Goal: Task Accomplishment & Management: Complete application form

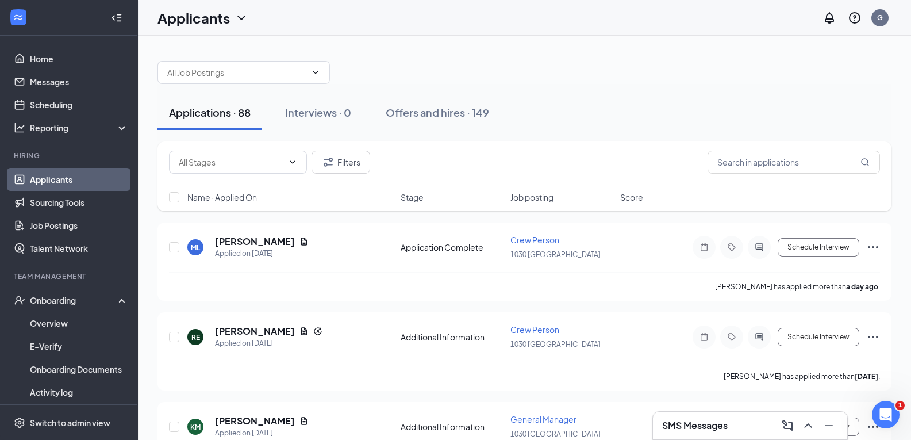
click at [710, 418] on div "SMS Messages" at bounding box center [750, 425] width 176 height 18
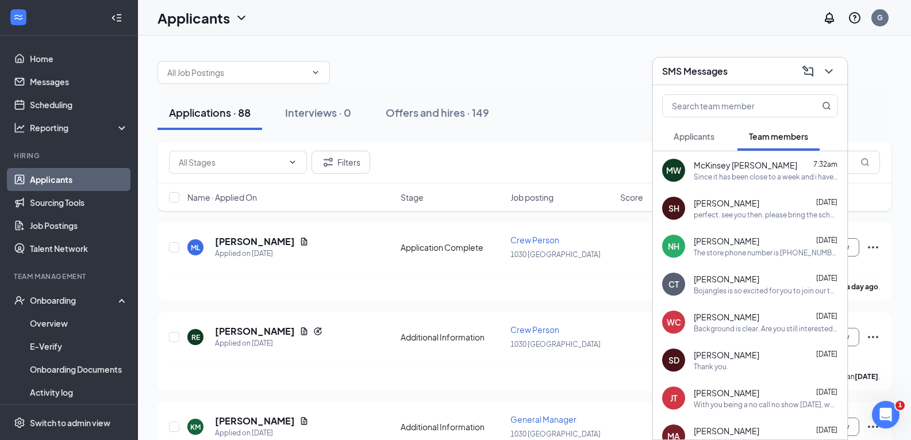
click at [735, 213] on div "perfect. see you then. please bring the school letter, birth certificate, ID an…" at bounding box center [766, 215] width 144 height 10
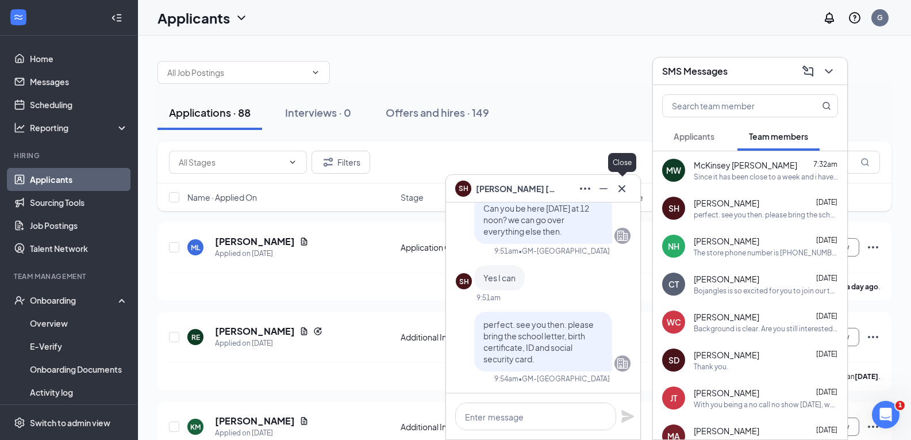
click at [625, 186] on icon "Cross" at bounding box center [622, 189] width 14 height 14
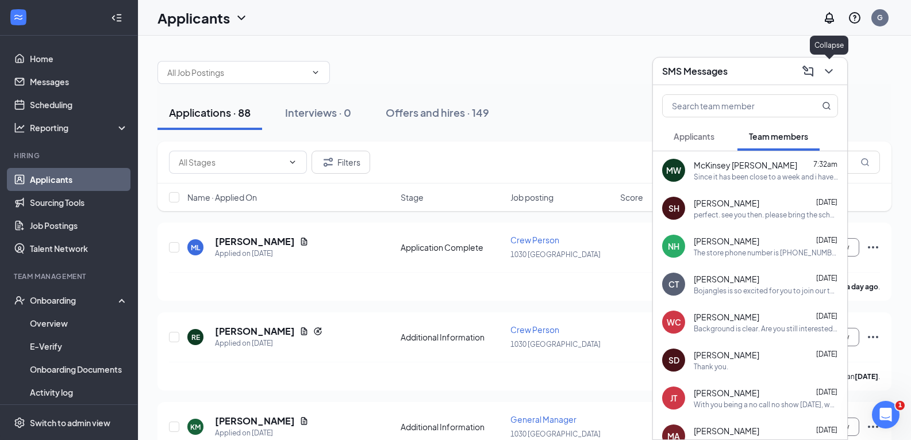
click at [822, 67] on icon "ChevronDown" at bounding box center [829, 71] width 14 height 14
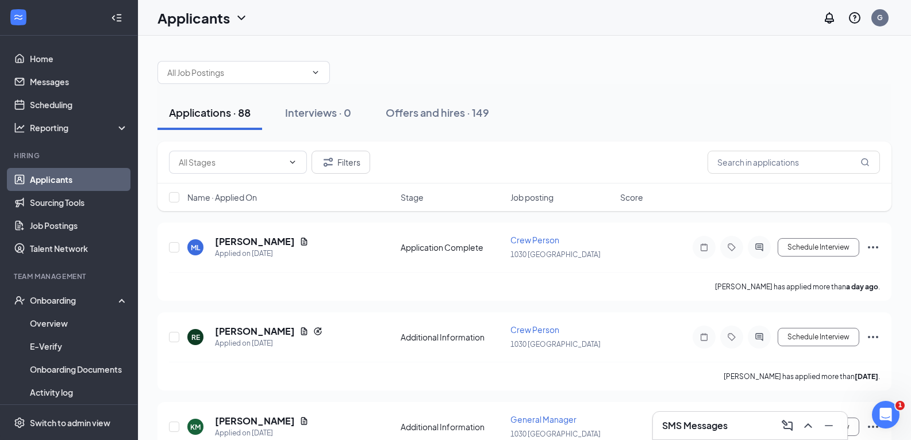
click at [423, 117] on div "Offers and hires · 149" at bounding box center [437, 112] width 103 height 14
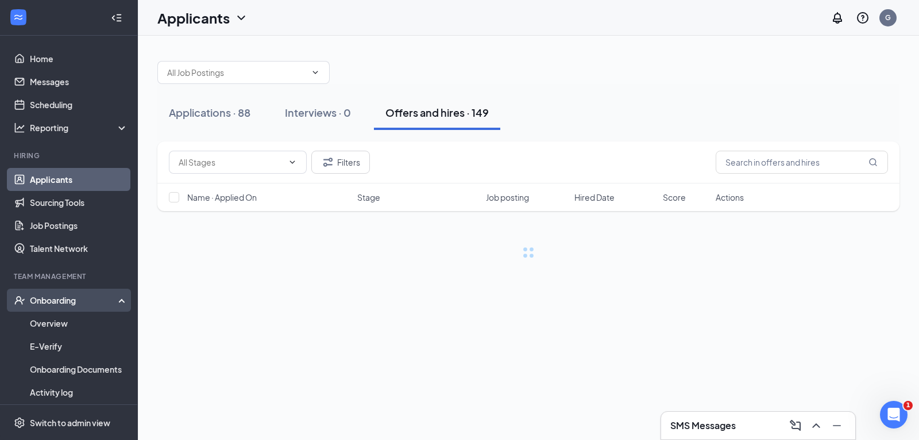
click at [36, 296] on div "Onboarding" at bounding box center [74, 299] width 88 height 11
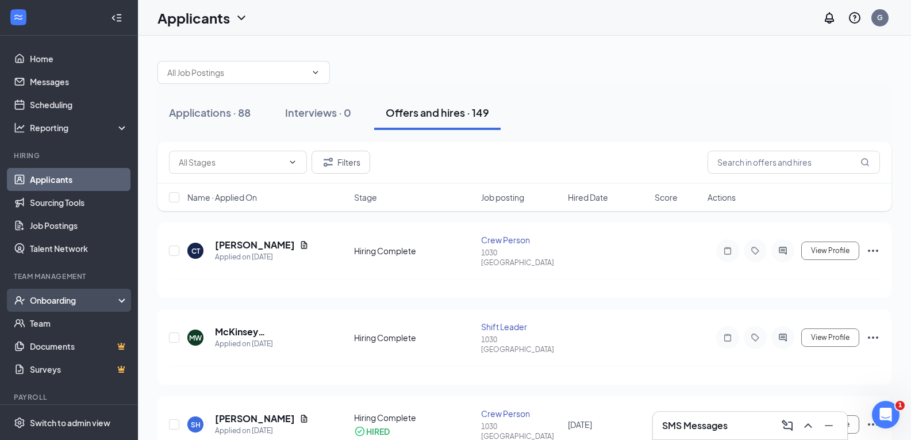
click at [79, 303] on div "Onboarding" at bounding box center [74, 299] width 88 height 11
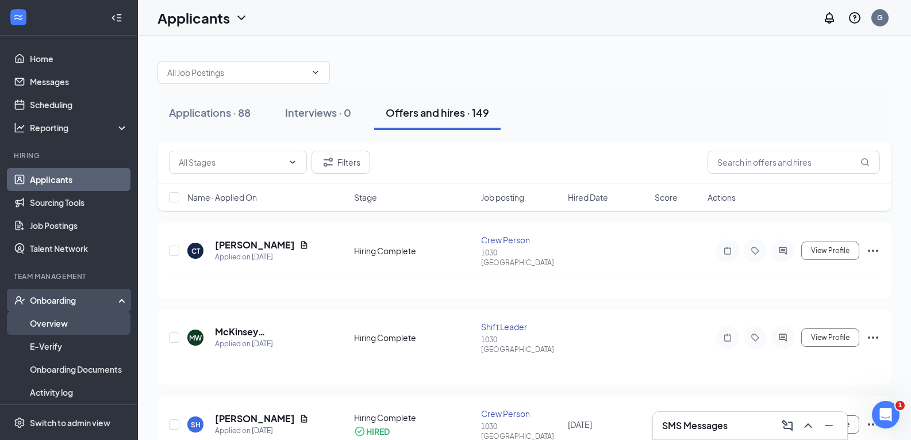
click at [74, 319] on link "Overview" at bounding box center [79, 322] width 98 height 23
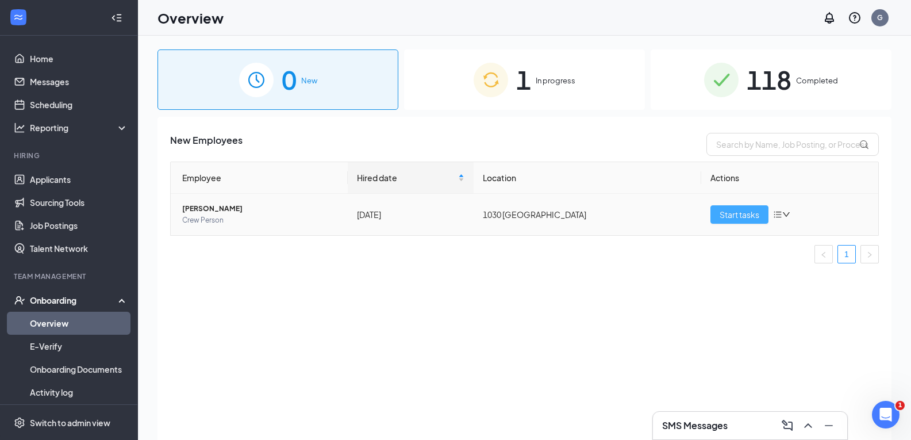
click at [763, 220] on button "Start tasks" at bounding box center [739, 214] width 58 height 18
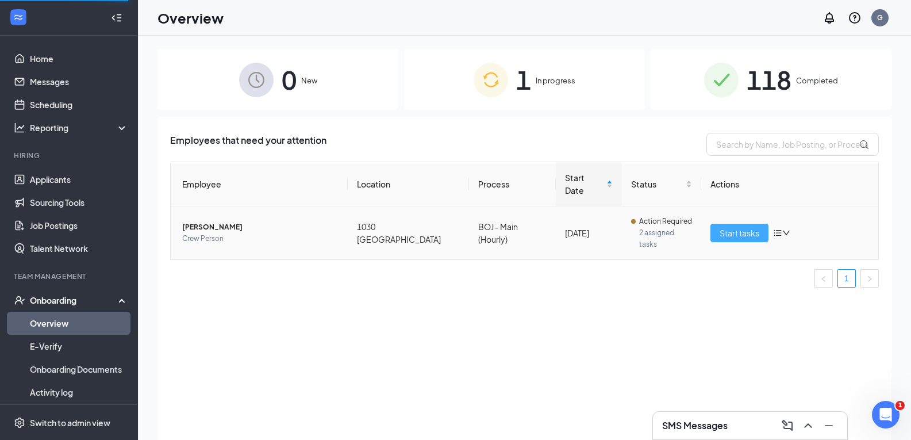
drag, startPoint x: 762, startPoint y: 219, endPoint x: 754, endPoint y: 225, distance: 9.6
click at [762, 224] on button "Start tasks" at bounding box center [739, 233] width 58 height 18
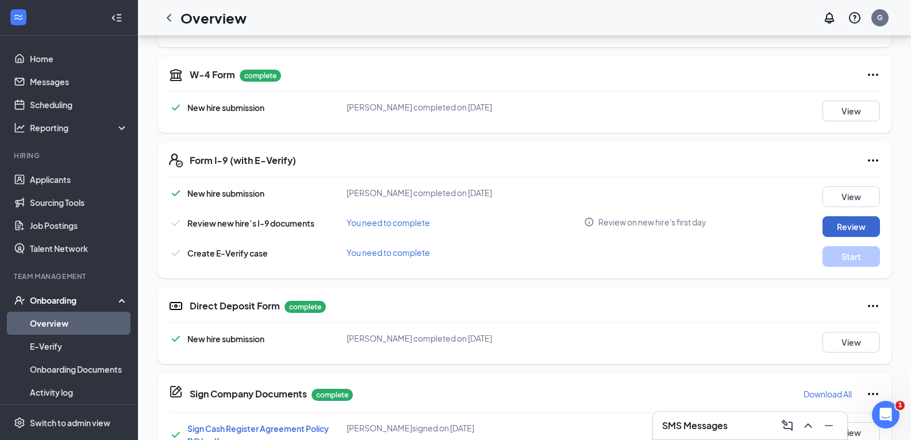
scroll to position [270, 0]
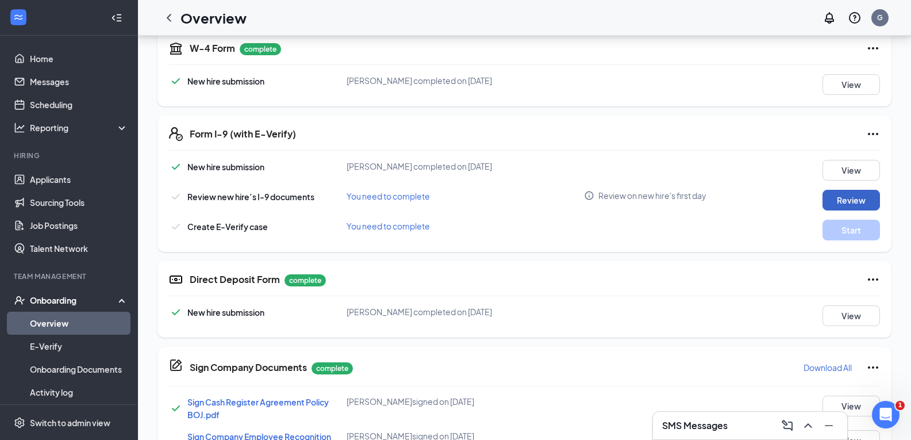
click at [869, 194] on button "Review" at bounding box center [850, 200] width 57 height 21
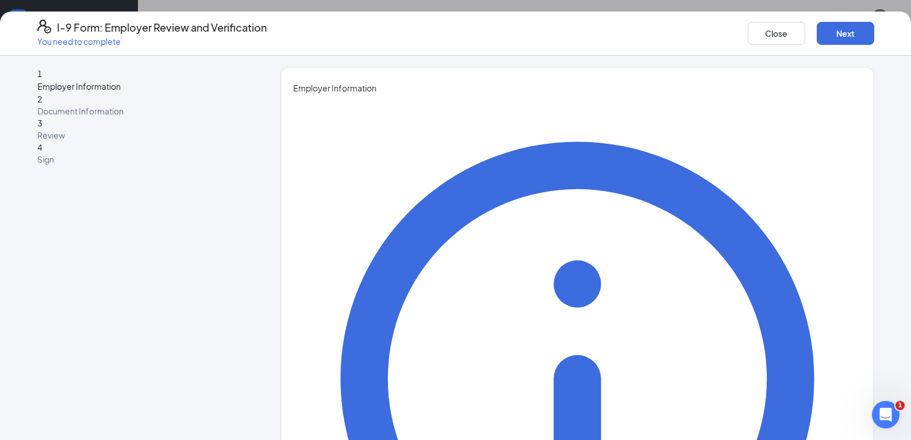
type input "[PERSON_NAME]"
drag, startPoint x: 361, startPoint y: 237, endPoint x: 369, endPoint y: 248, distance: 14.0
type input "[PERSON_NAME]"
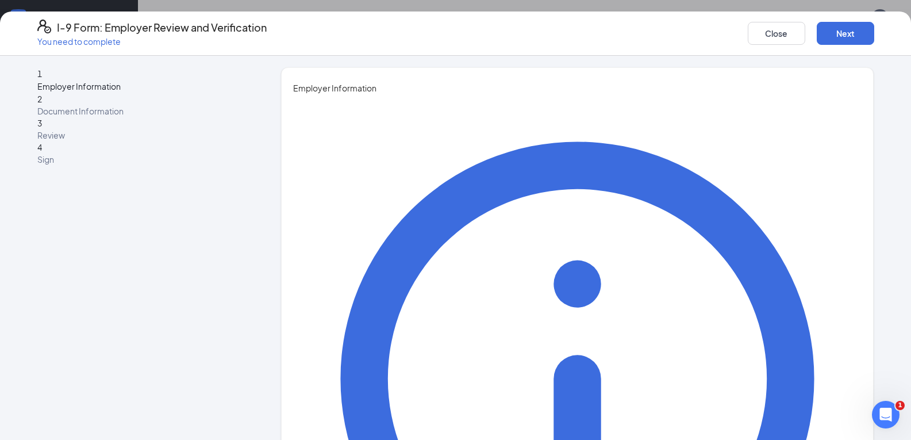
drag, startPoint x: 336, startPoint y: 298, endPoint x: 345, endPoint y: 306, distance: 12.7
type input "GM"
type input "[EMAIL_ADDRESS][DOMAIN_NAME]"
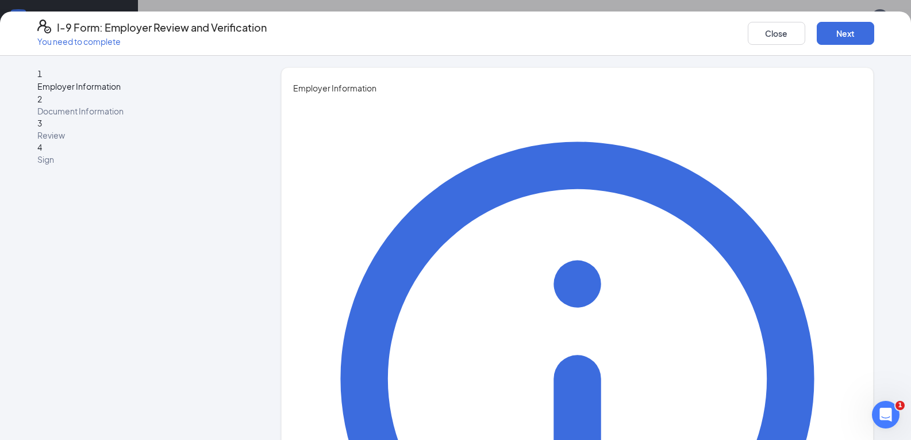
scroll to position [91, 0]
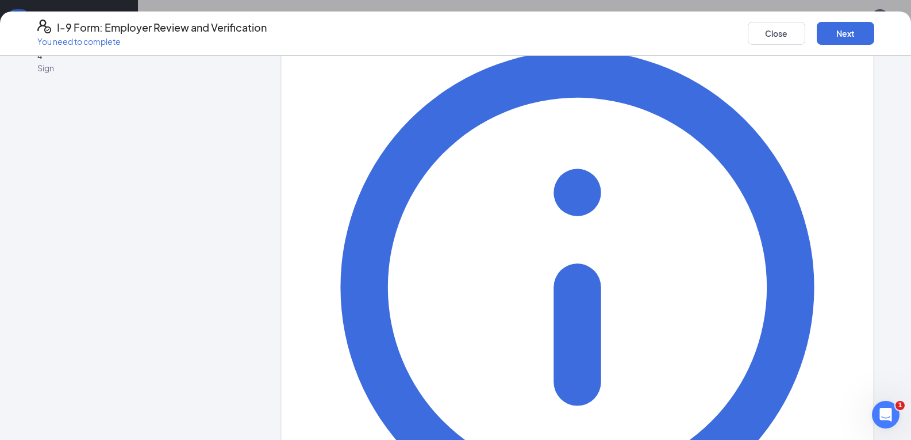
drag, startPoint x: 323, startPoint y: 298, endPoint x: 326, endPoint y: 309, distance: 10.9
type input "4236232052"
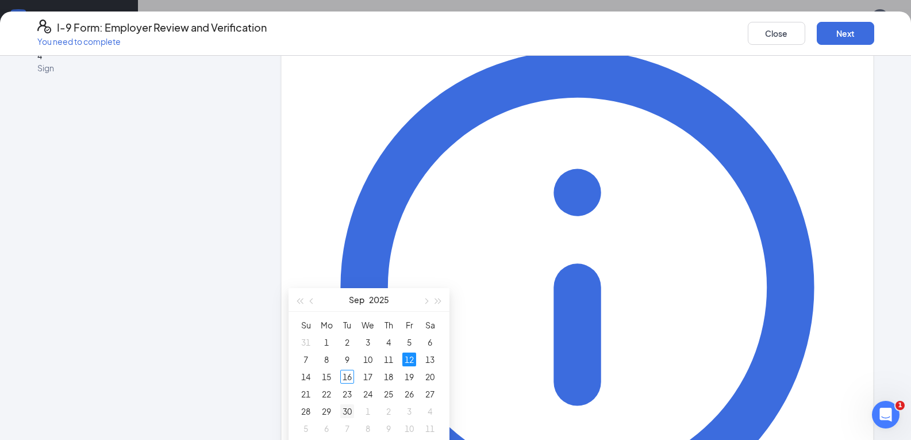
scroll to position [385, 0]
type input "[DATE]"
drag, startPoint x: 348, startPoint y: 371, endPoint x: 449, endPoint y: 339, distance: 106.0
click at [348, 371] on div "16" at bounding box center [347, 376] width 14 height 14
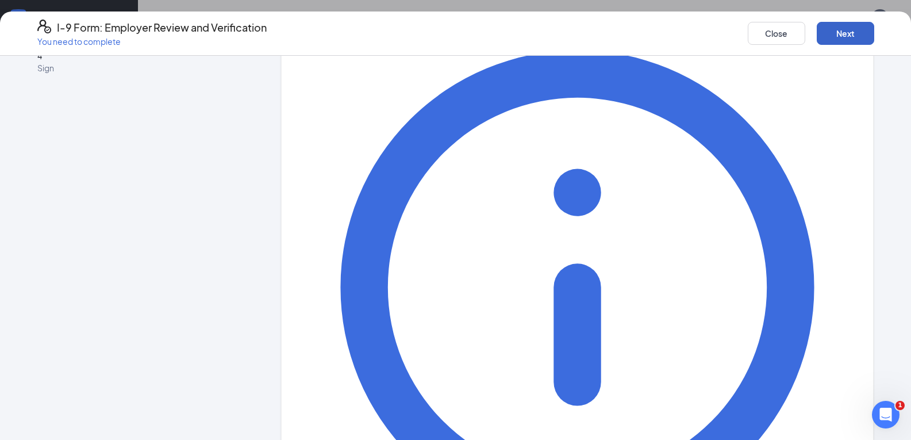
click at [847, 43] on button "Next" at bounding box center [845, 33] width 57 height 23
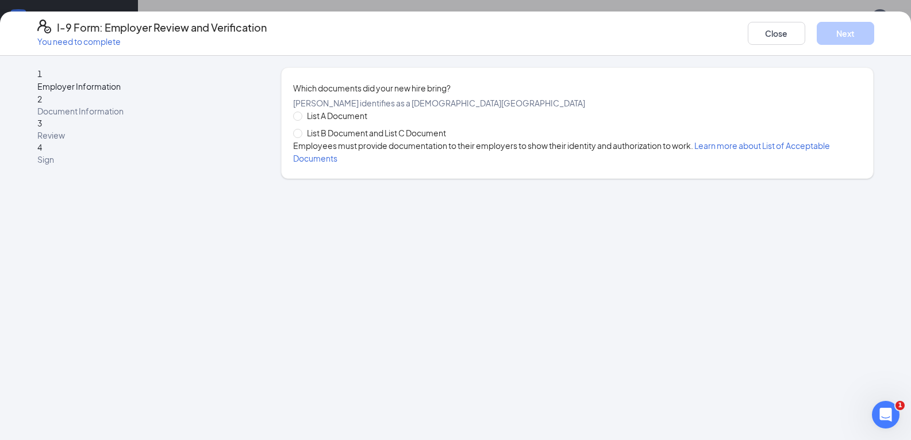
scroll to position [0, 0]
click at [298, 137] on input "List B Document and List C Document" at bounding box center [297, 133] width 8 height 8
radio input "true"
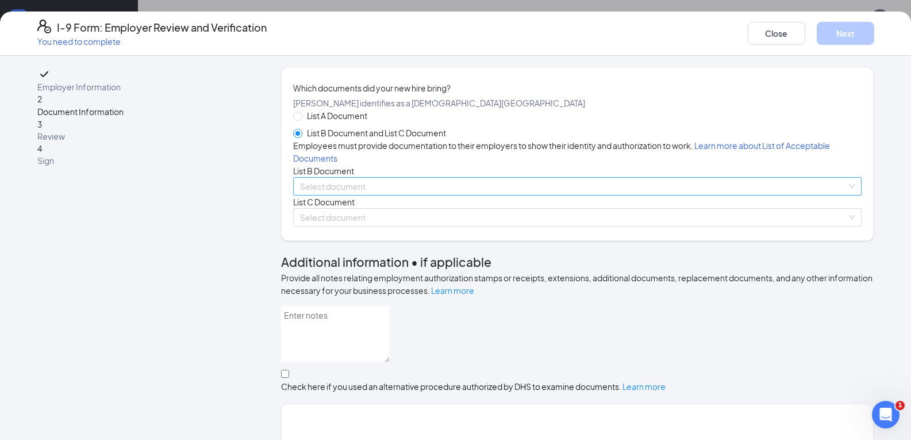
click at [401, 195] on input "search" at bounding box center [573, 186] width 546 height 17
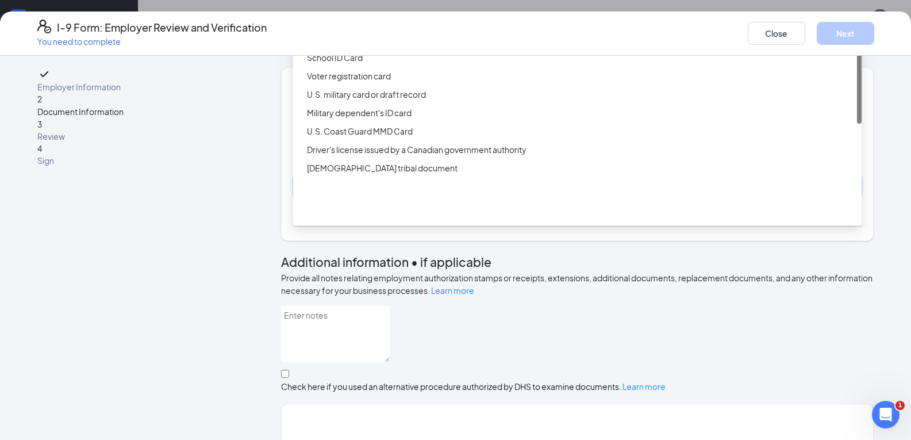
click at [356, 30] on div "Driver’s License issued by U.S State or outlying US possession" at bounding box center [577, 20] width 568 height 18
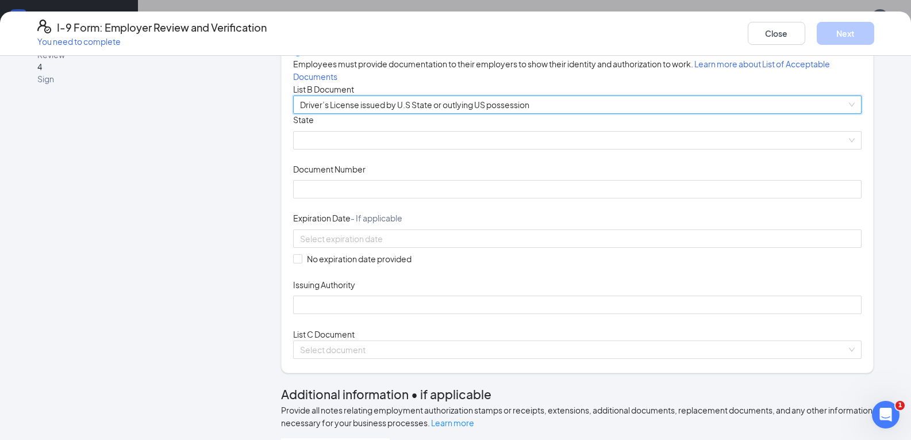
scroll to position [115, 0]
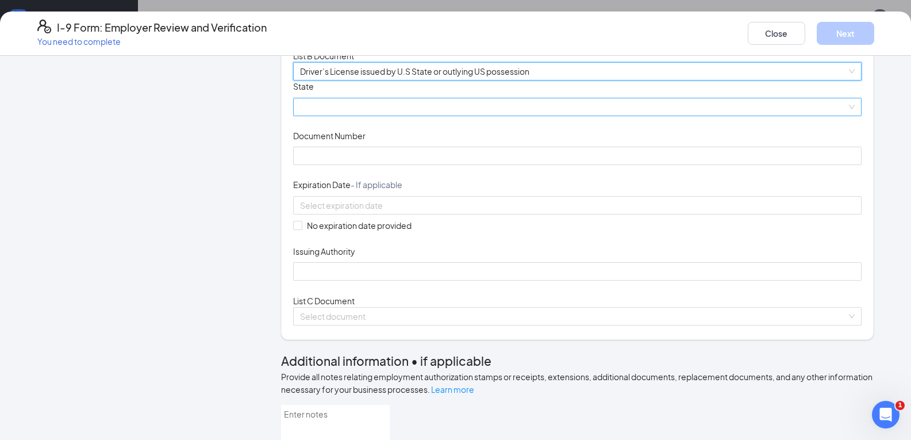
click at [319, 115] on span at bounding box center [577, 106] width 554 height 17
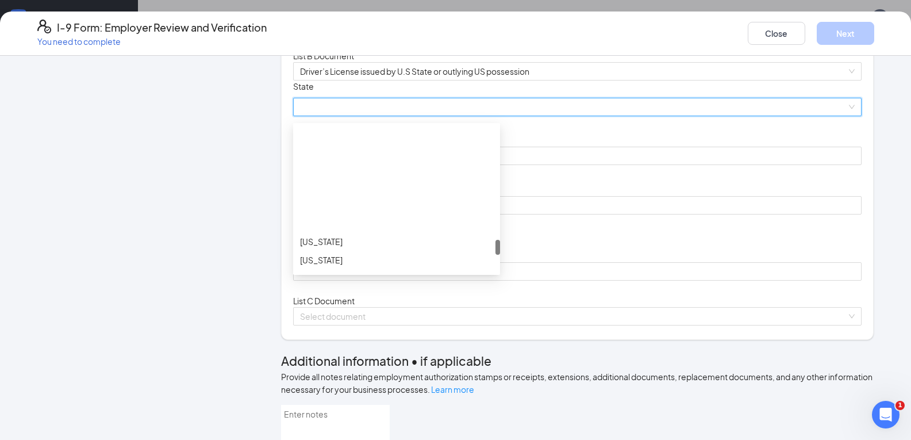
scroll to position [1207, 0]
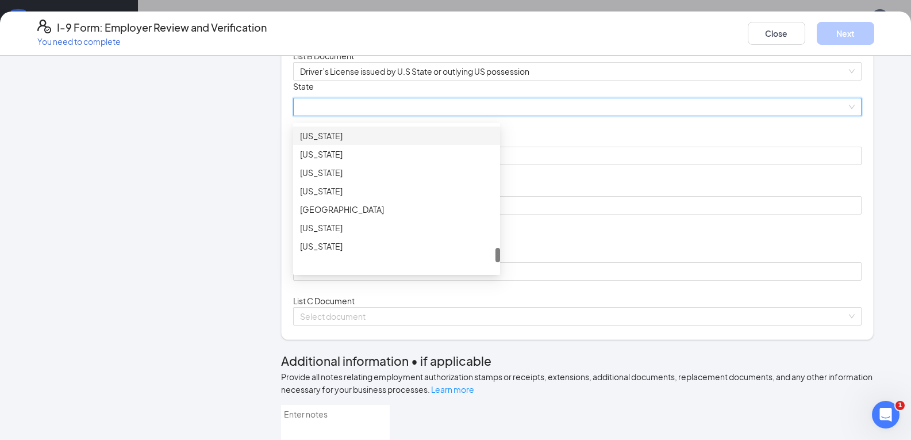
click at [325, 145] on div "[US_STATE]" at bounding box center [396, 135] width 207 height 18
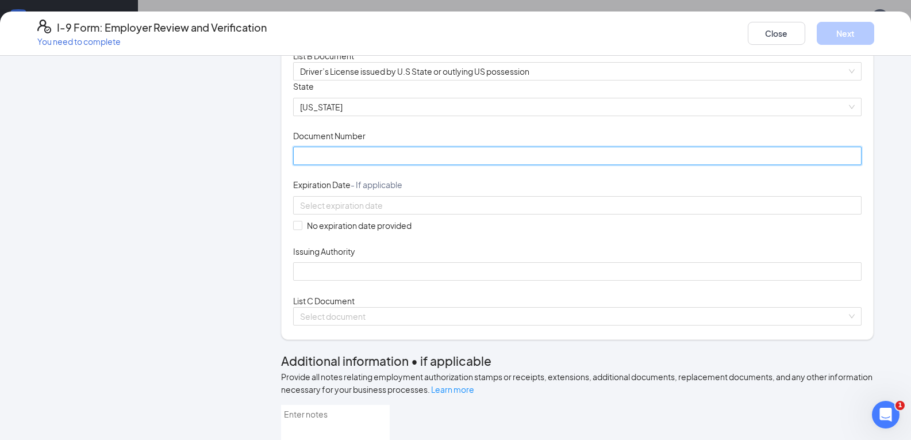
click at [338, 165] on input "Document Number" at bounding box center [577, 156] width 568 height 18
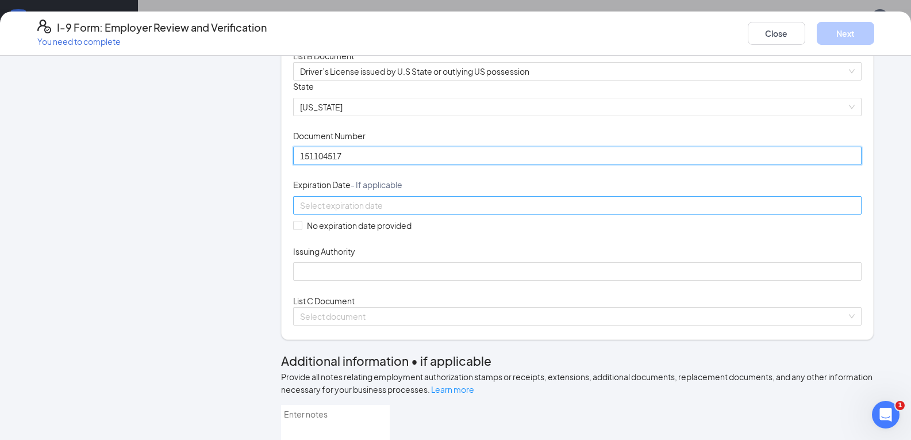
type input "151104517"
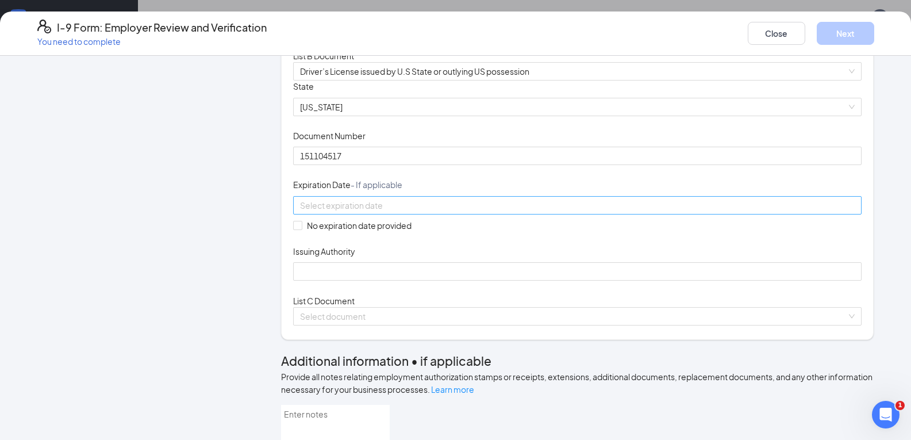
click at [479, 211] on div at bounding box center [577, 205] width 554 height 13
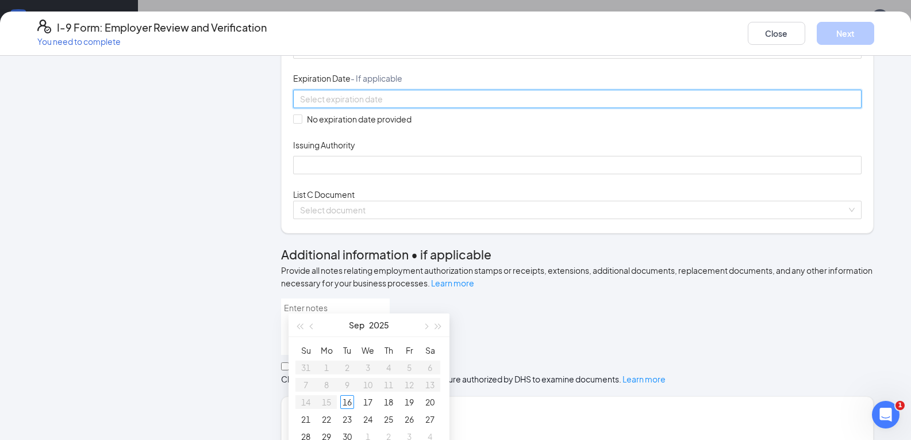
scroll to position [230, 0]
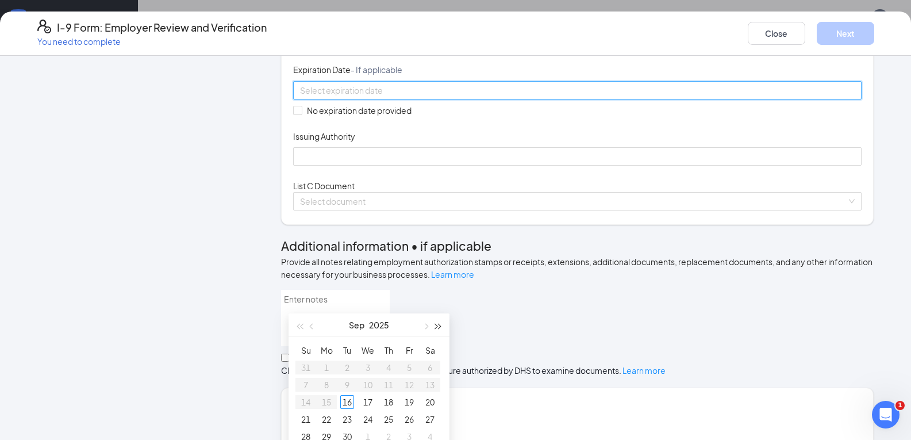
click at [437, 324] on button "button" at bounding box center [438, 324] width 13 height 23
click at [429, 326] on button "button" at bounding box center [425, 324] width 13 height 23
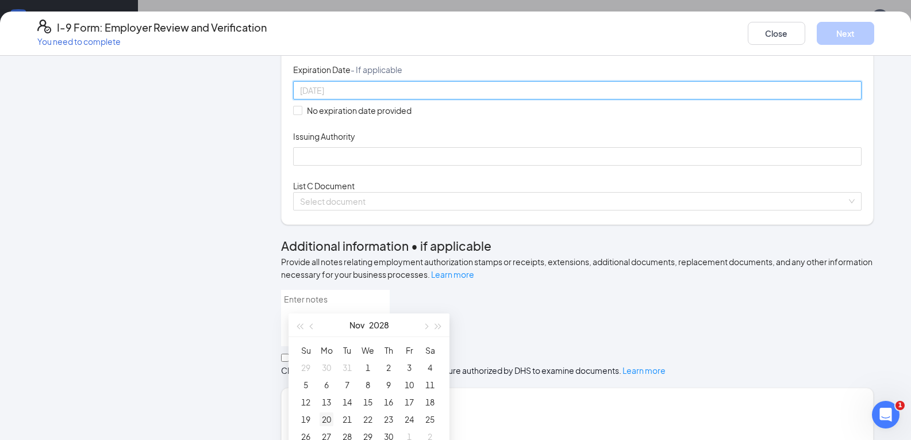
type input "[DATE]"
click at [324, 421] on div "20" at bounding box center [326, 419] width 14 height 14
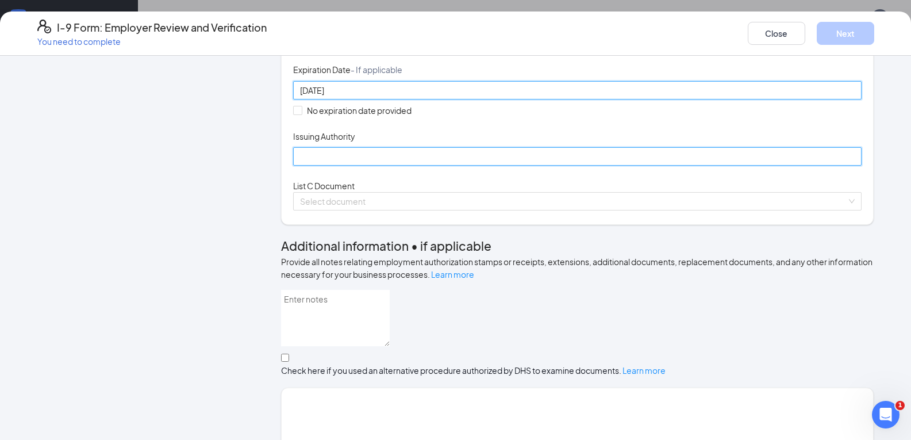
click at [309, 165] on input "Issuing Authority" at bounding box center [577, 156] width 568 height 18
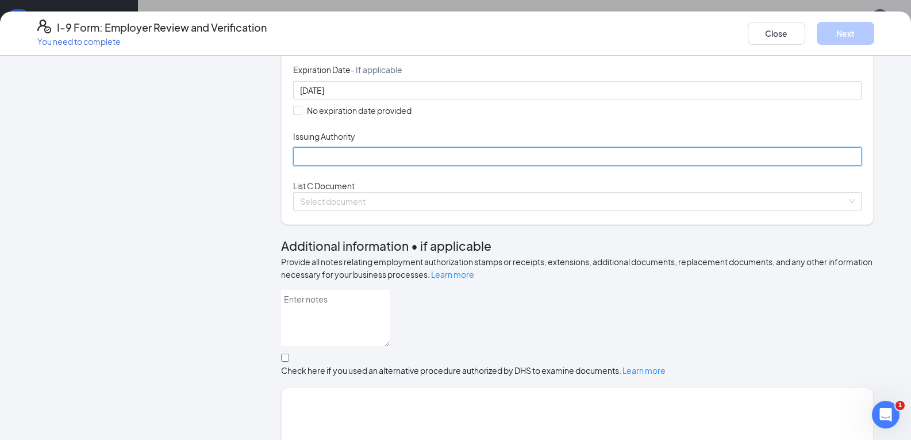
type input "TN DMV"
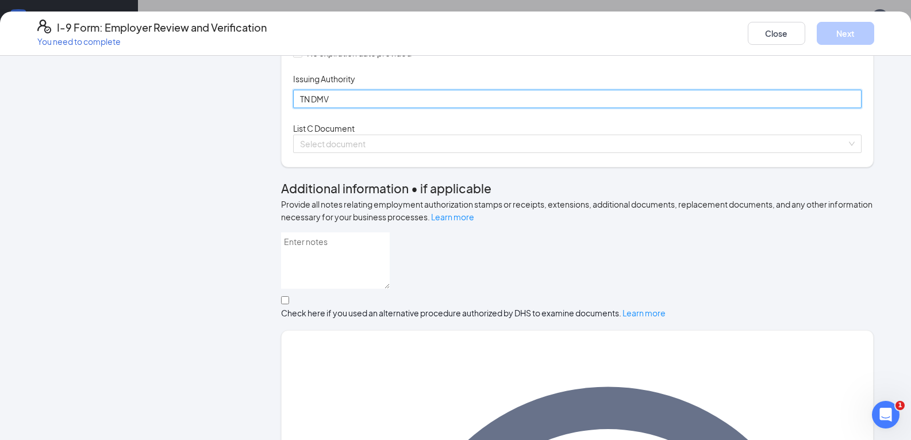
scroll to position [345, 0]
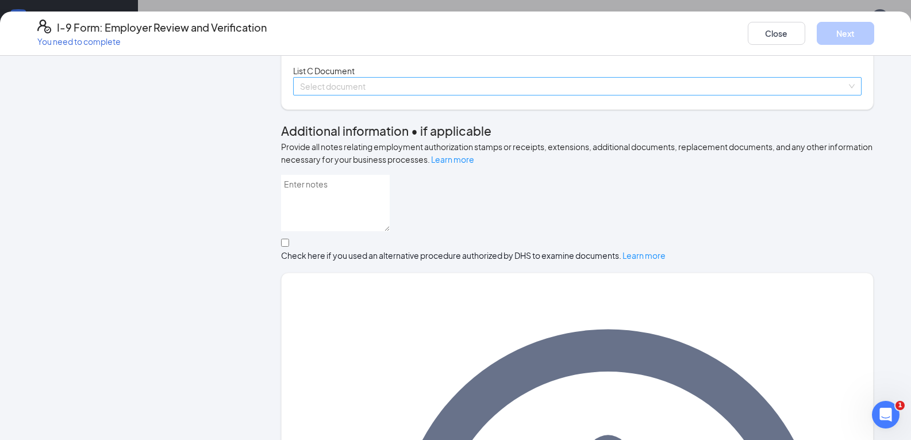
click at [353, 95] on input "search" at bounding box center [573, 86] width 546 height 17
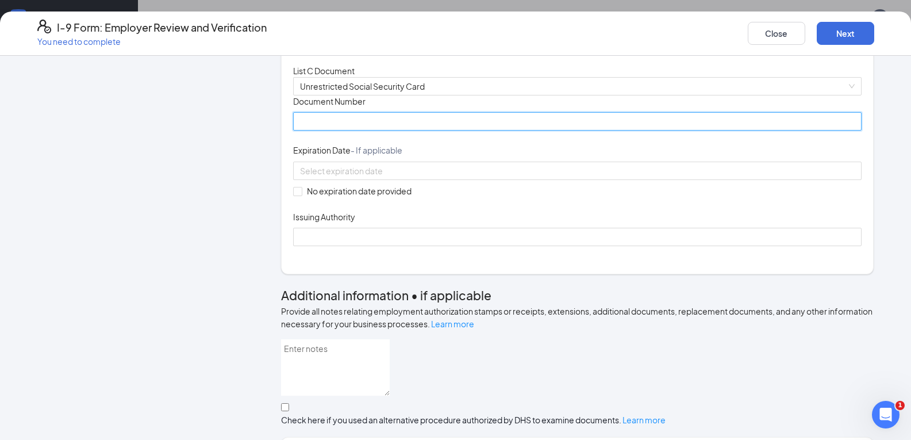
click at [327, 130] on input "Document Number" at bounding box center [577, 121] width 568 height 18
type input "762058081"
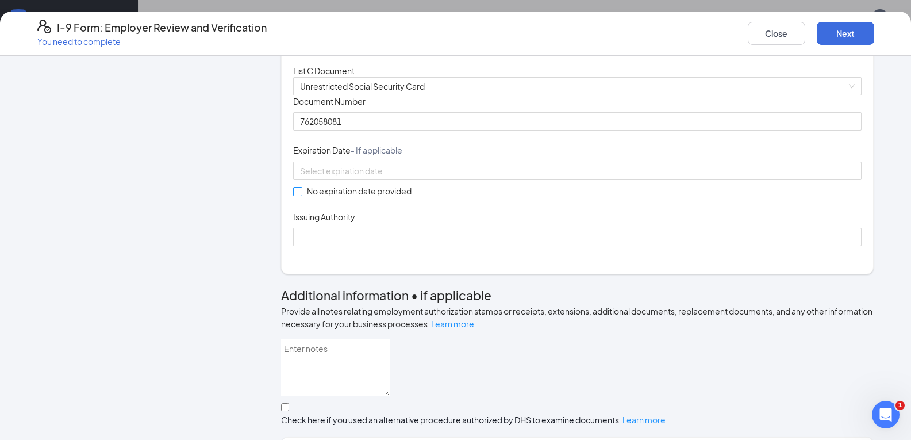
click at [298, 196] on span at bounding box center [297, 191] width 9 height 9
click at [298, 195] on input "No expiration date provided" at bounding box center [297, 191] width 8 height 8
checkbox input "true"
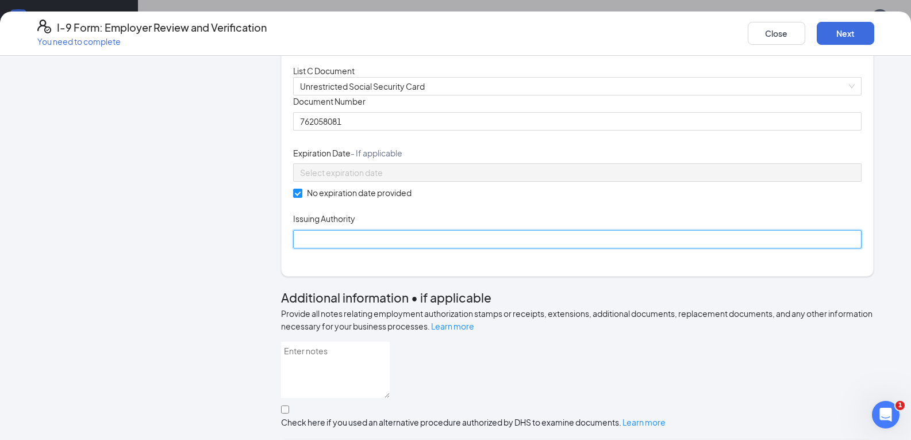
click at [319, 248] on input "Issuing Authority" at bounding box center [577, 239] width 568 height 18
type input "Social Security Admin"
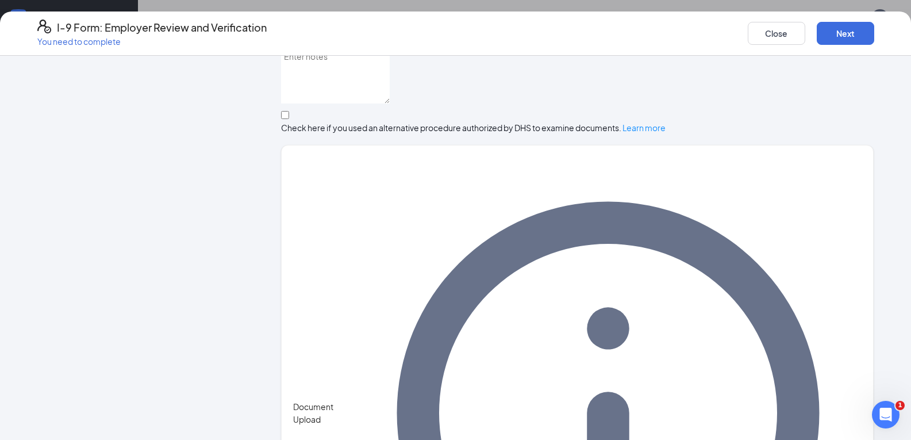
scroll to position [672, 0]
click at [836, 29] on button "Next" at bounding box center [845, 33] width 57 height 23
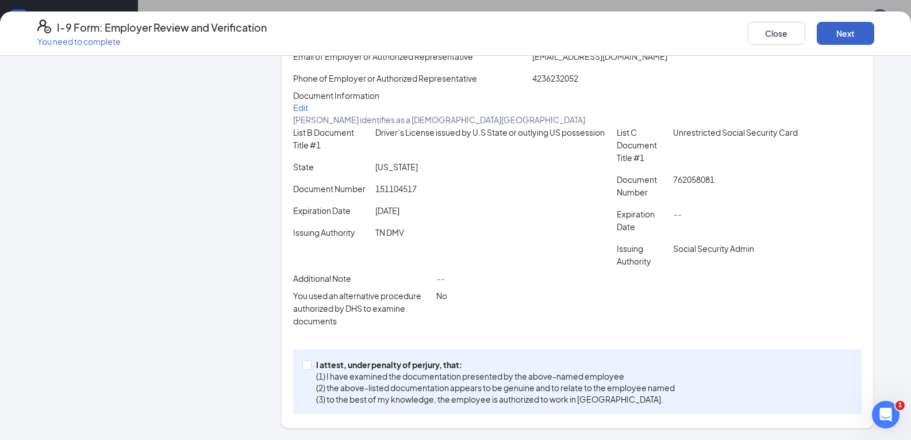
scroll to position [226, 0]
drag, startPoint x: 309, startPoint y: 363, endPoint x: 346, endPoint y: 355, distance: 38.8
click at [311, 363] on span "I attest, under penalty of [PERSON_NAME], that: (1) I have examined the documen…" at bounding box center [495, 382] width 368 height 46
click at [310, 363] on input "I attest, under penalty of [PERSON_NAME], that: (1) I have examined the documen…" at bounding box center [306, 364] width 8 height 8
checkbox input "true"
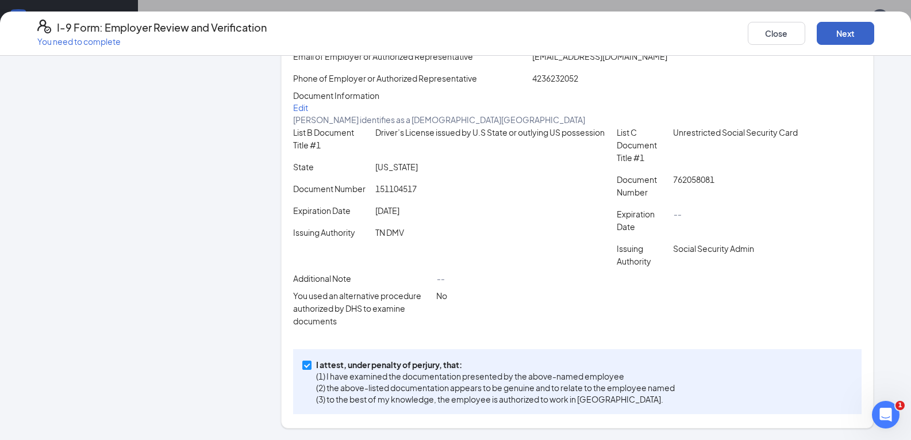
click at [840, 30] on button "Next" at bounding box center [845, 33] width 57 height 23
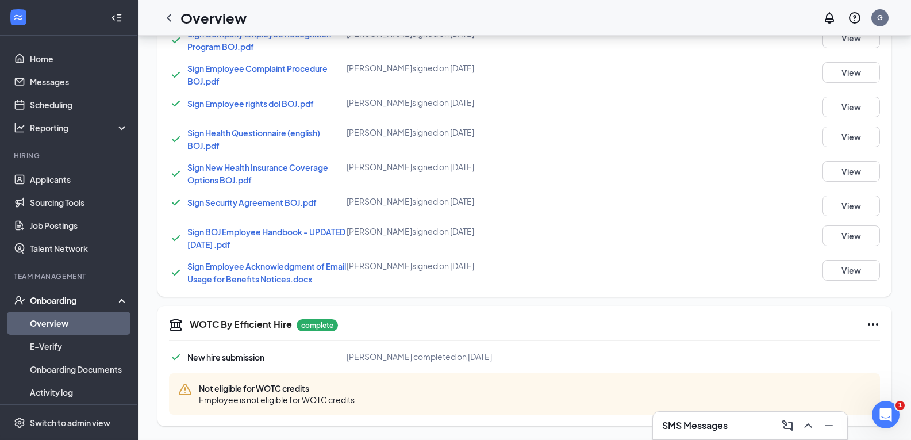
scroll to position [251, 0]
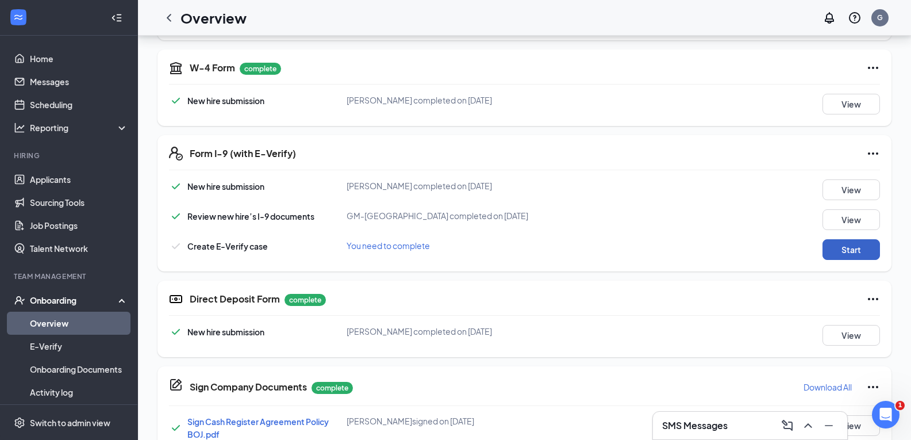
click at [865, 254] on button "Start" at bounding box center [850, 249] width 57 height 21
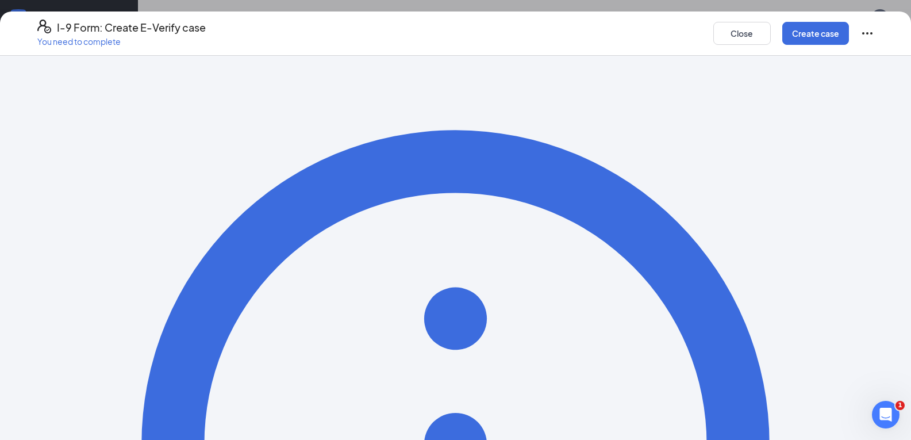
scroll to position [328, 0]
click at [812, 37] on button "Create case" at bounding box center [815, 33] width 67 height 23
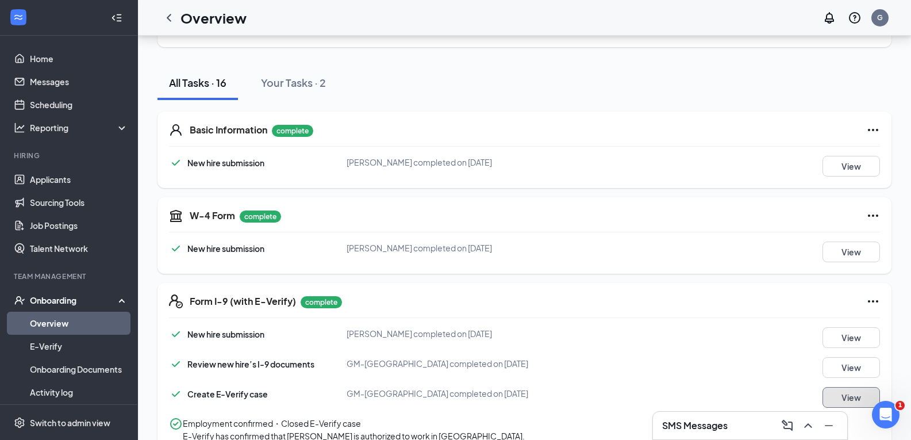
scroll to position [0, 0]
